Goal: Task Accomplishment & Management: Manage account settings

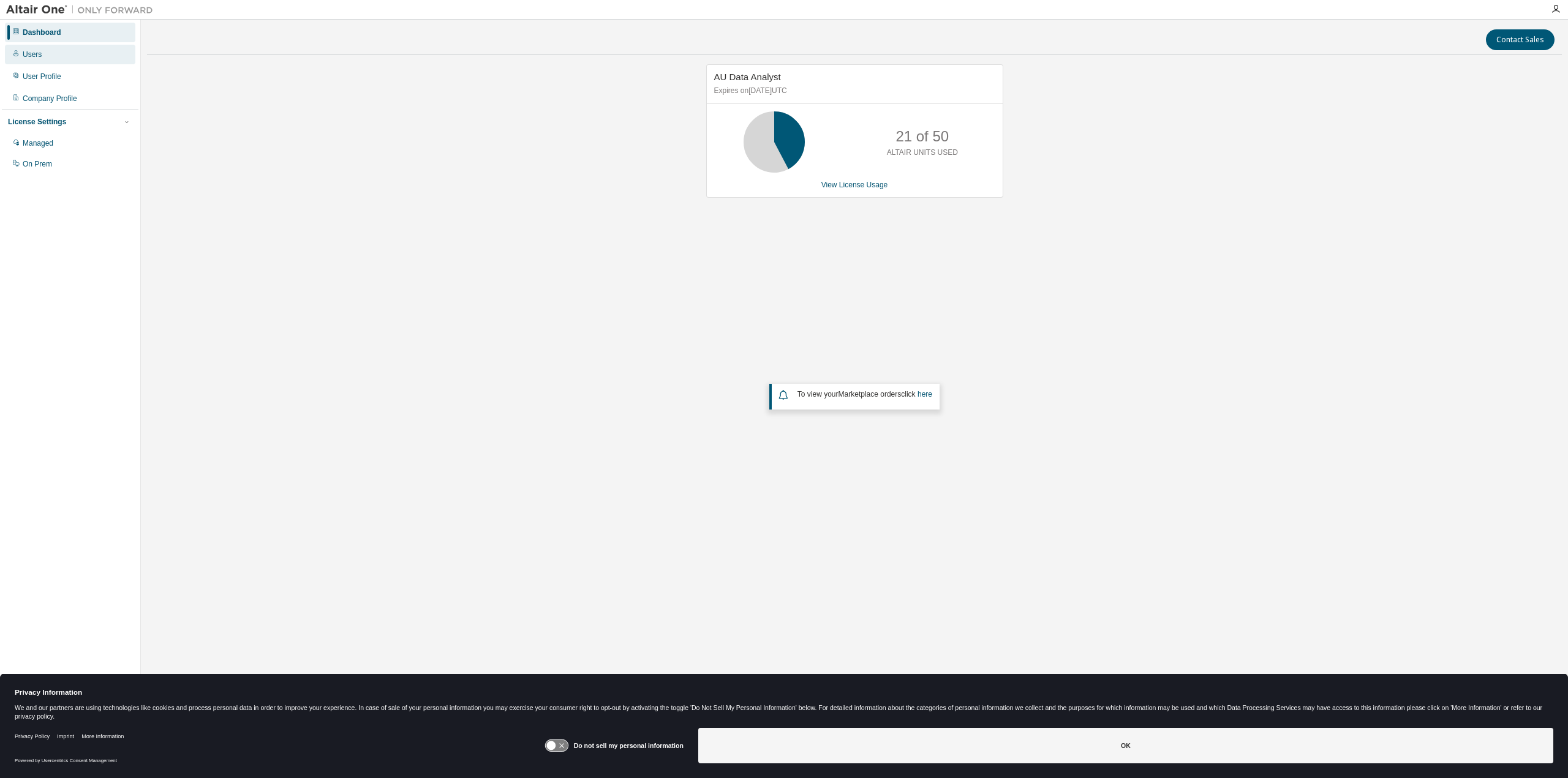
click at [38, 52] on div "Users" at bounding box center [32, 54] width 19 height 9
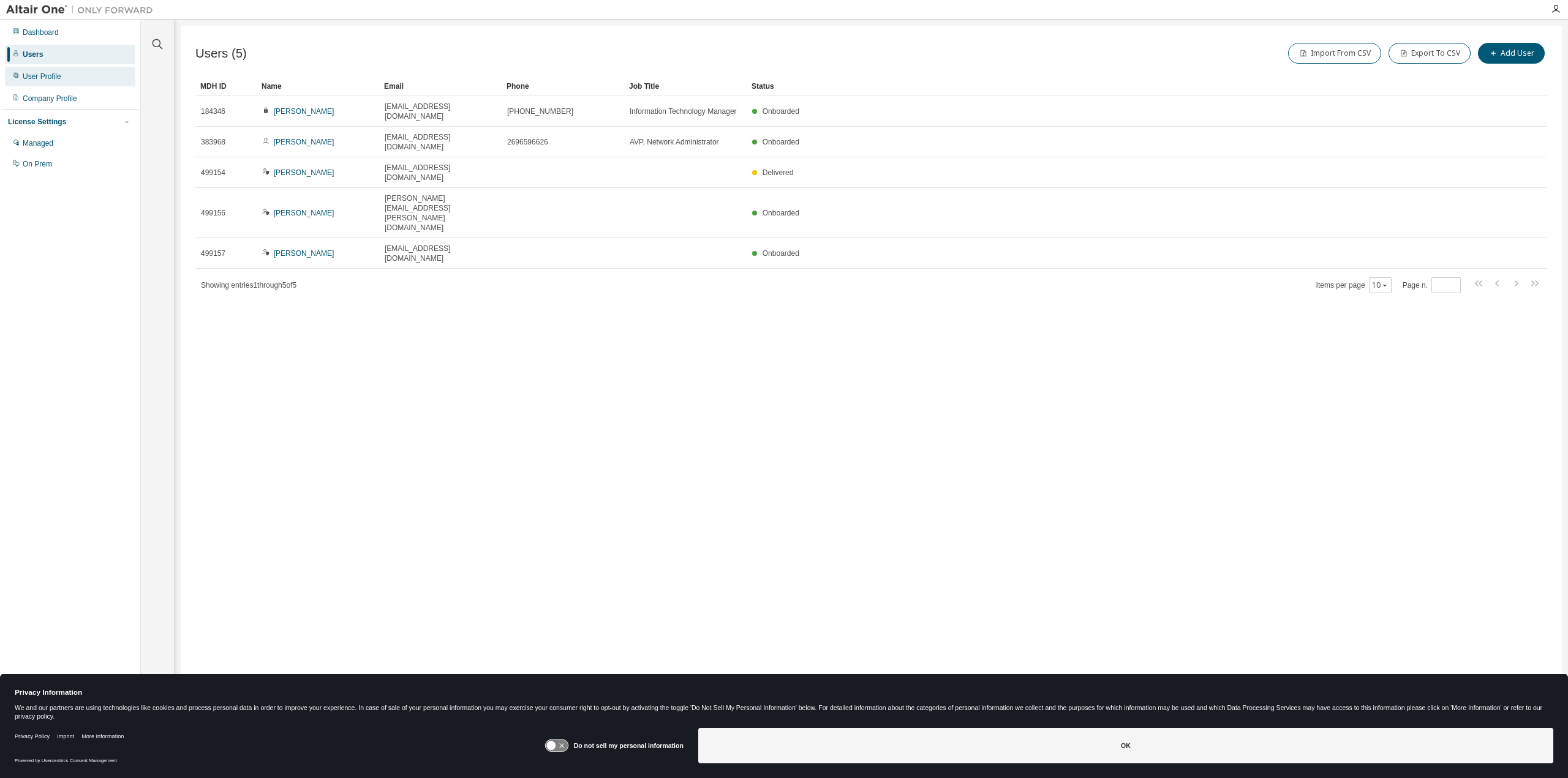
click at [58, 78] on div "User Profile" at bounding box center [41, 77] width 38 height 9
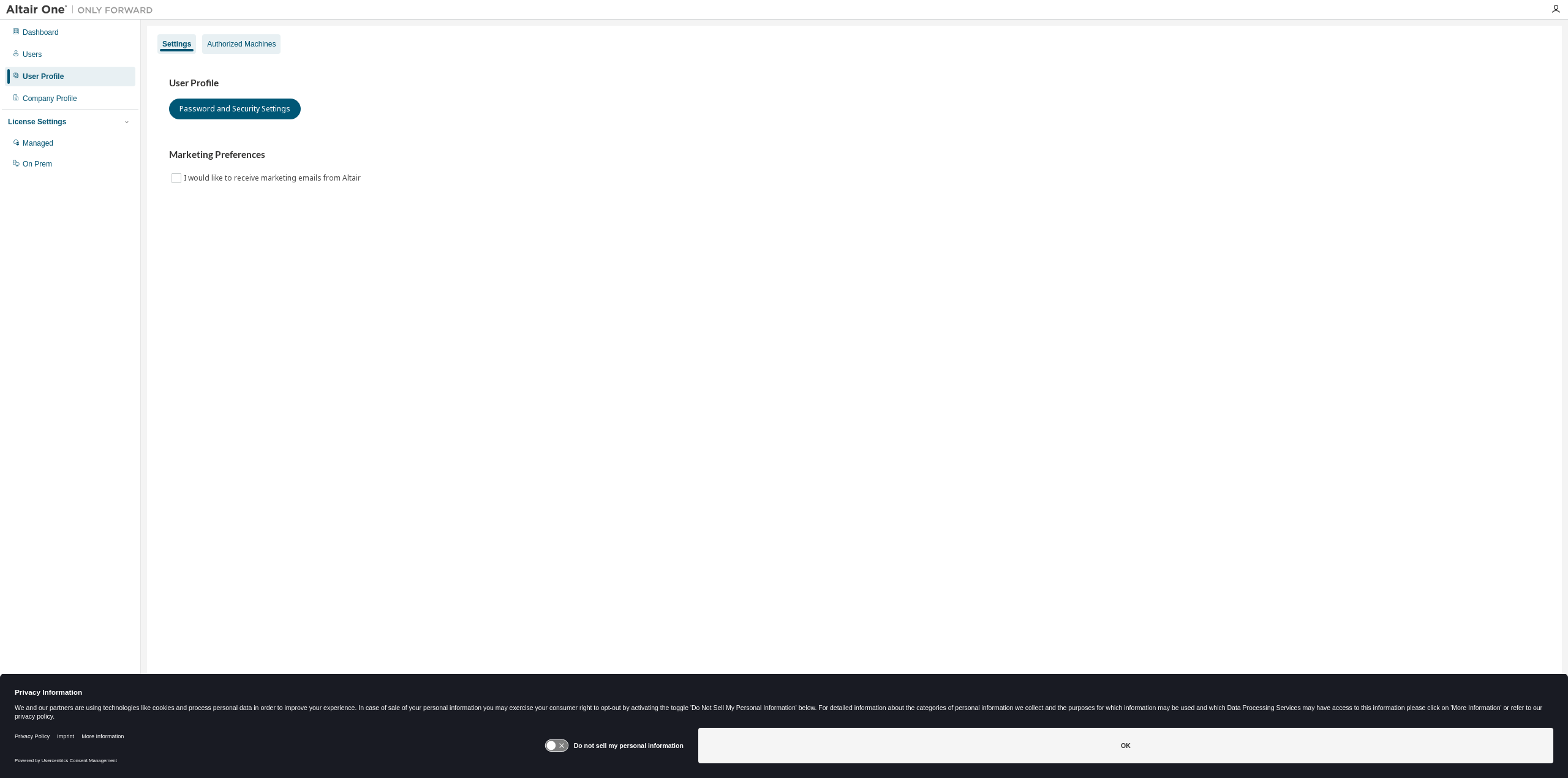
click at [230, 38] on div "Authorized Machines" at bounding box center [241, 44] width 79 height 20
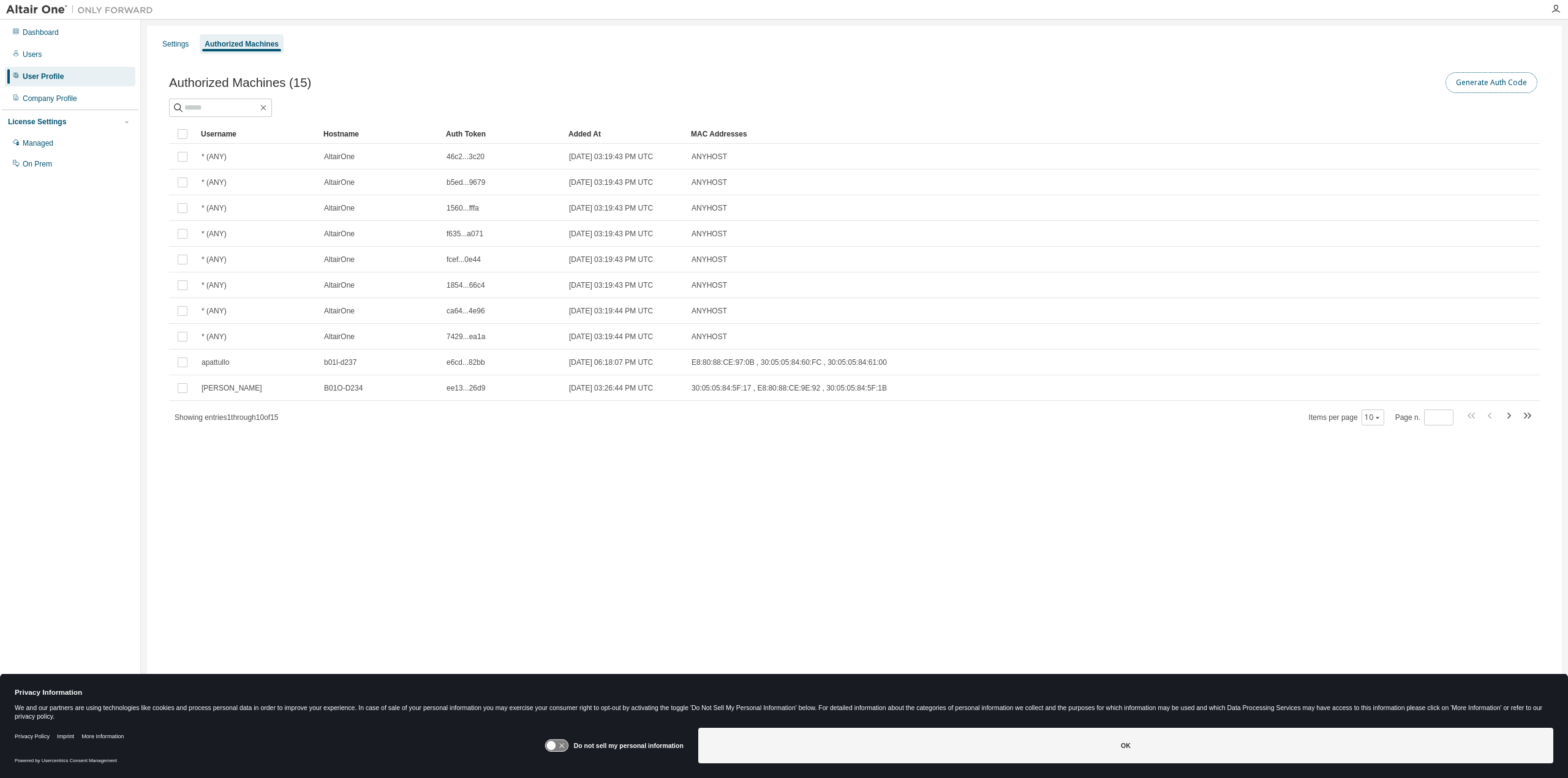
click at [1491, 79] on button "Generate Auth Code" at bounding box center [1491, 82] width 92 height 21
